Goal: Find specific page/section: Find specific page/section

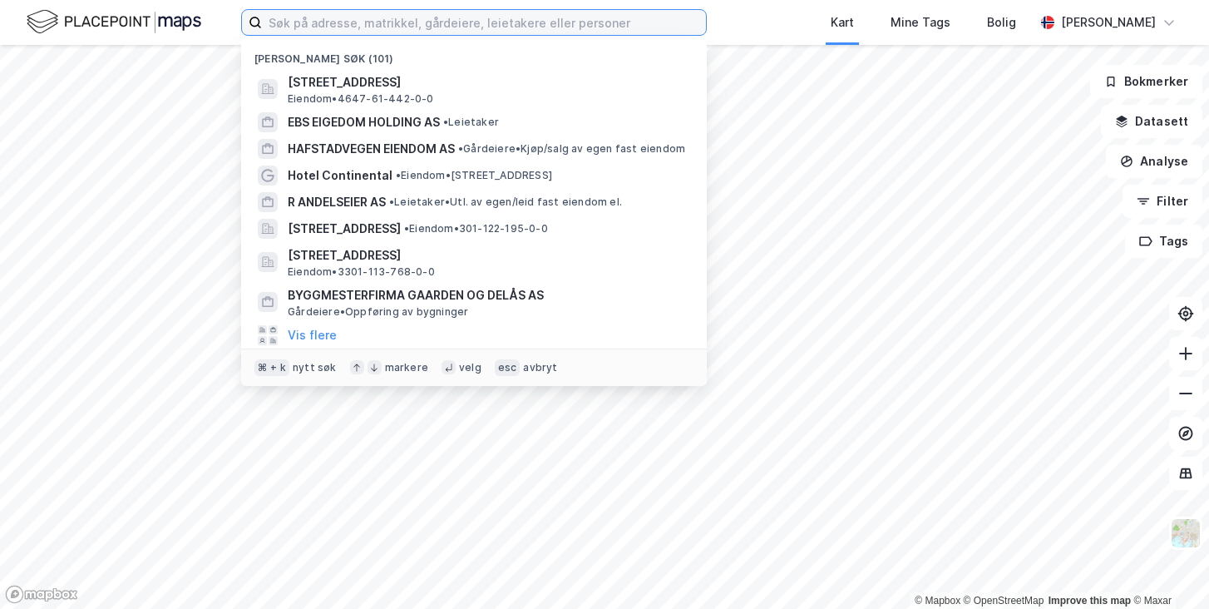
click at [324, 29] on input at bounding box center [484, 22] width 444 height 25
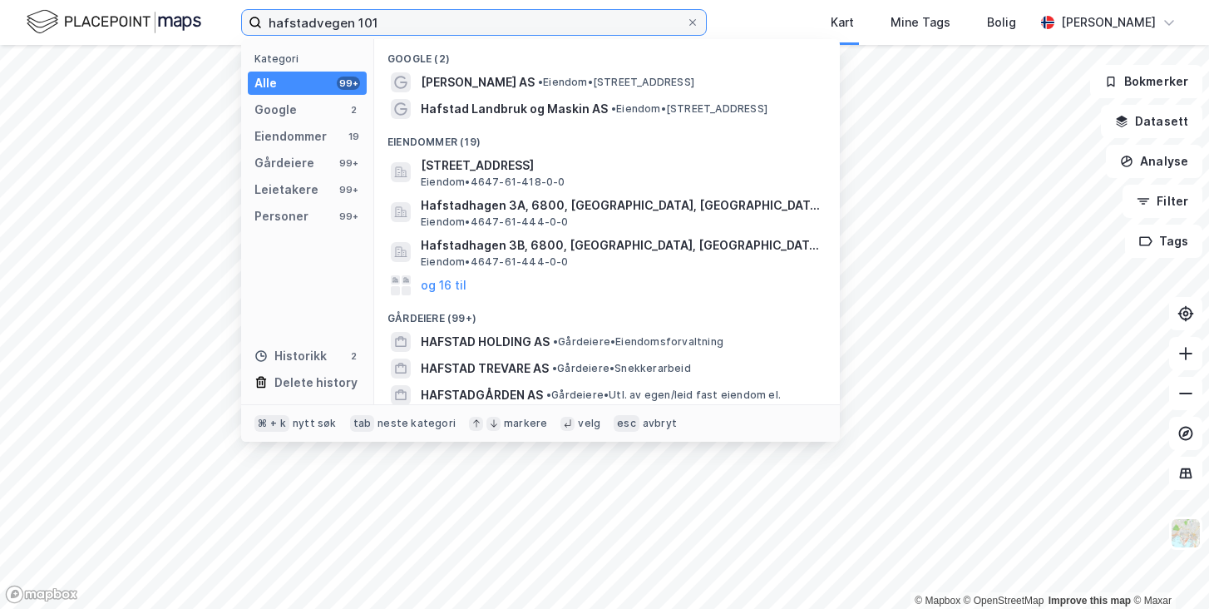
type input "hafstadvegen 101"
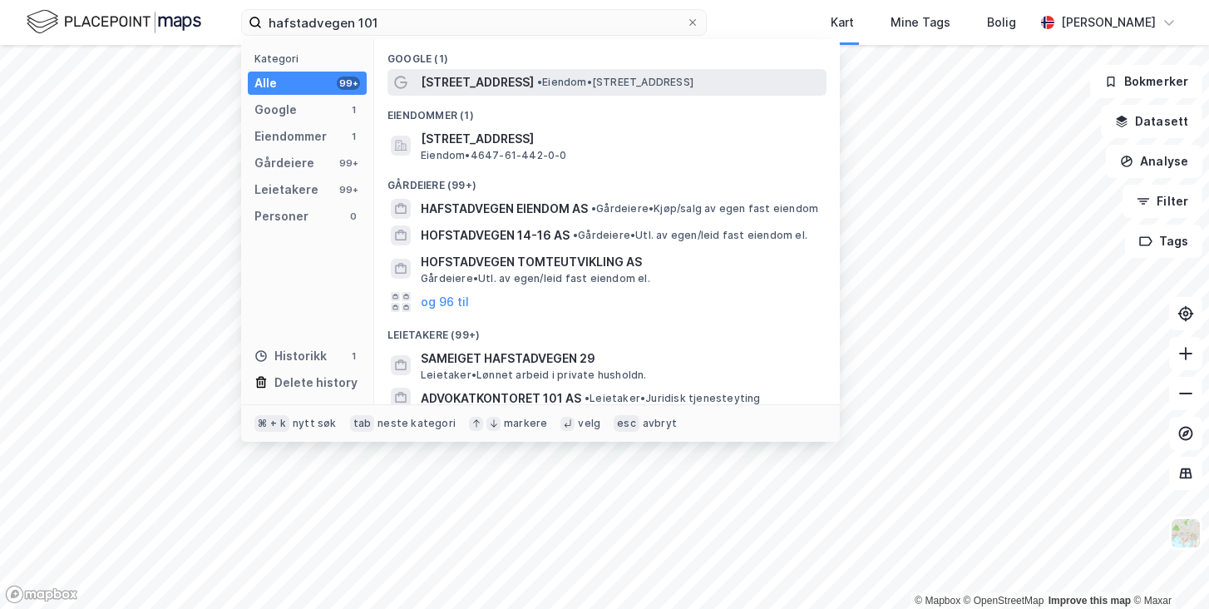
click at [462, 82] on span "[STREET_ADDRESS]" at bounding box center [477, 82] width 113 height 20
